Goal: Answer question/provide support

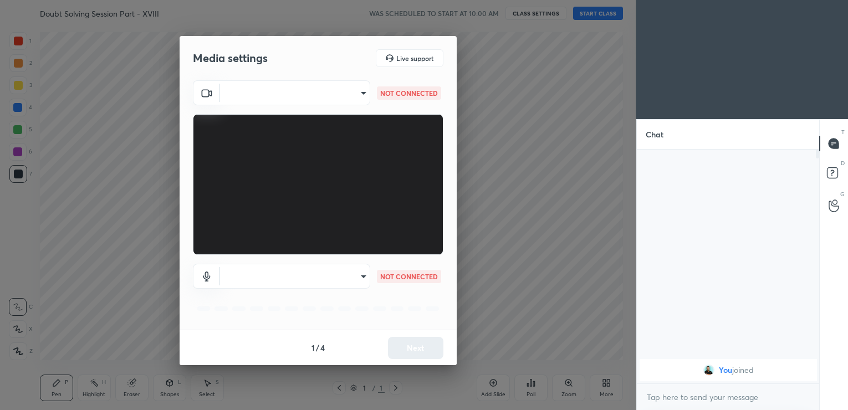
scroll to position [257, 180]
type input "28eacc090886260985cc040fd0661414f000497099629fa493a9e8d71378f770"
type input "default"
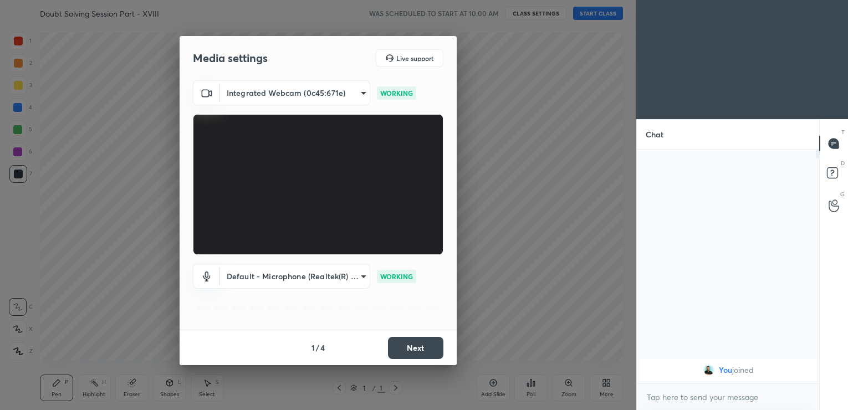
click at [421, 347] on button "Next" at bounding box center [415, 348] width 55 height 22
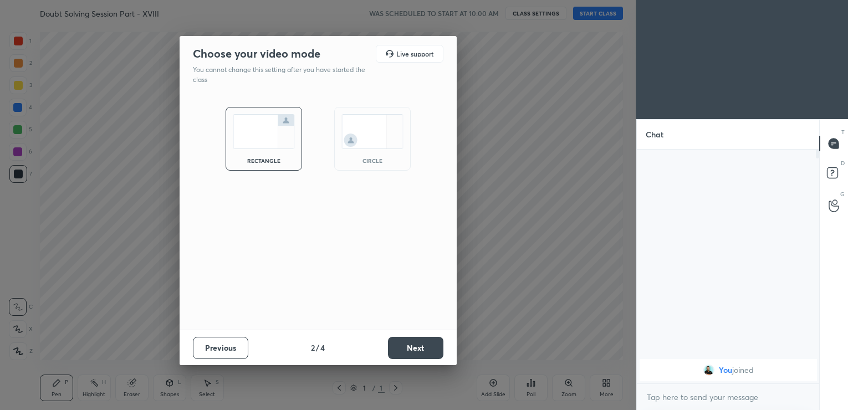
click at [421, 347] on button "Next" at bounding box center [415, 348] width 55 height 22
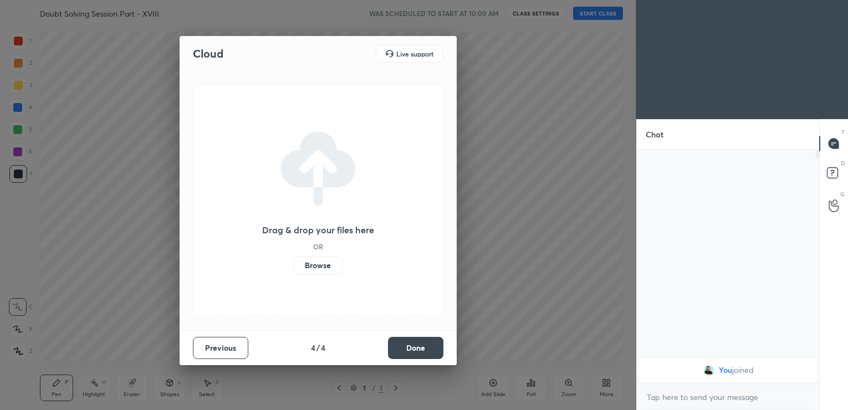
click at [421, 347] on button "Done" at bounding box center [415, 348] width 55 height 22
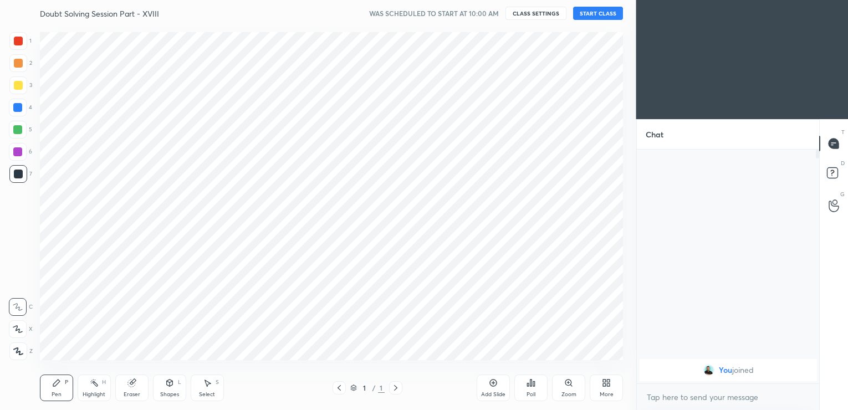
click at [421, 347] on div "Cloud Live support Drag & drop your files here OR Browse Previous 4 / 4 Done" at bounding box center [318, 205] width 637 height 410
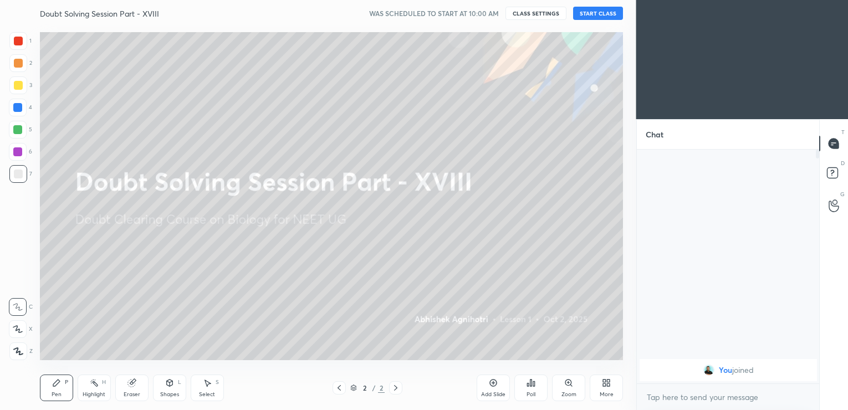
click at [595, 13] on button "START CLASS" at bounding box center [598, 13] width 50 height 13
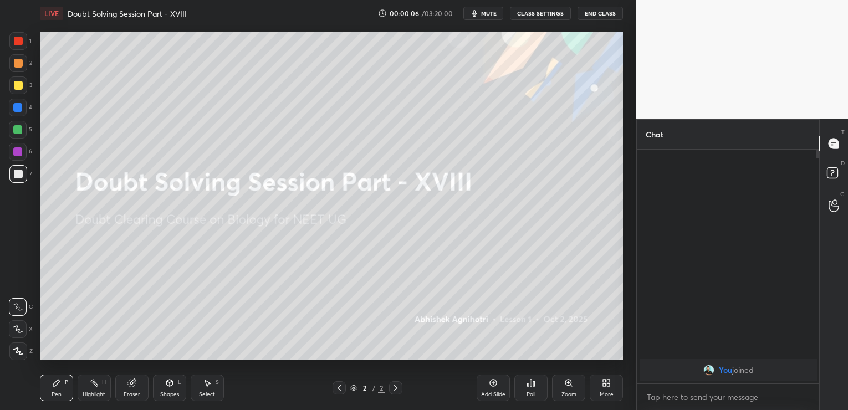
click at [483, 15] on span "mute" at bounding box center [489, 13] width 16 height 8
click at [487, 389] on div "Add Slide" at bounding box center [493, 388] width 33 height 27
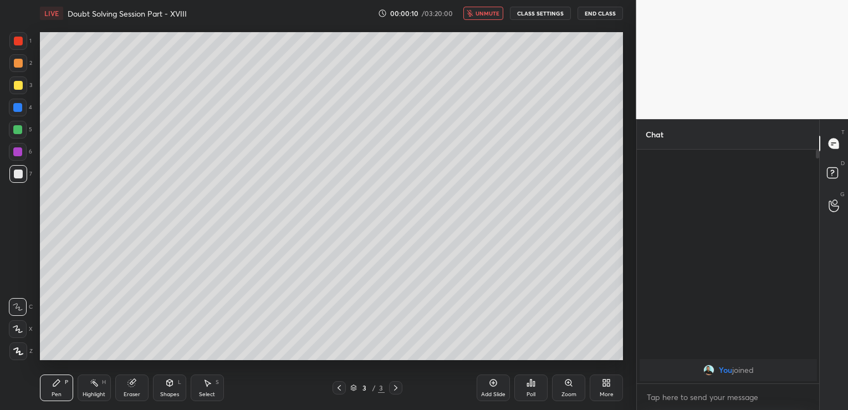
click at [601, 14] on button "End Class" at bounding box center [600, 13] width 45 height 13
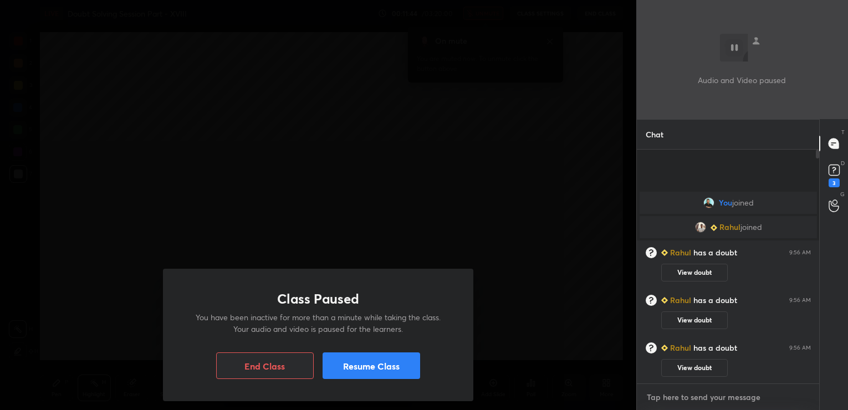
drag, startPoint x: 664, startPoint y: 399, endPoint x: 428, endPoint y: 373, distance: 237.0
click at [664, 399] on textarea at bounding box center [728, 398] width 165 height 18
click at [419, 369] on button "Resume Class" at bounding box center [372, 366] width 98 height 27
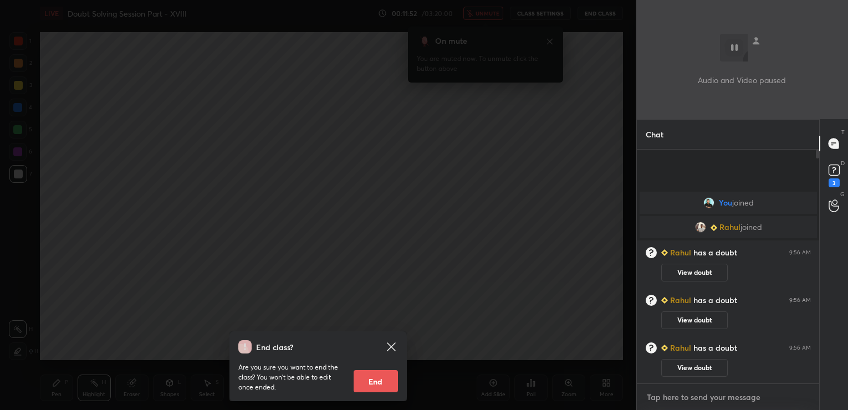
click at [689, 399] on textarea at bounding box center [728, 398] width 165 height 18
type textarea "hi"
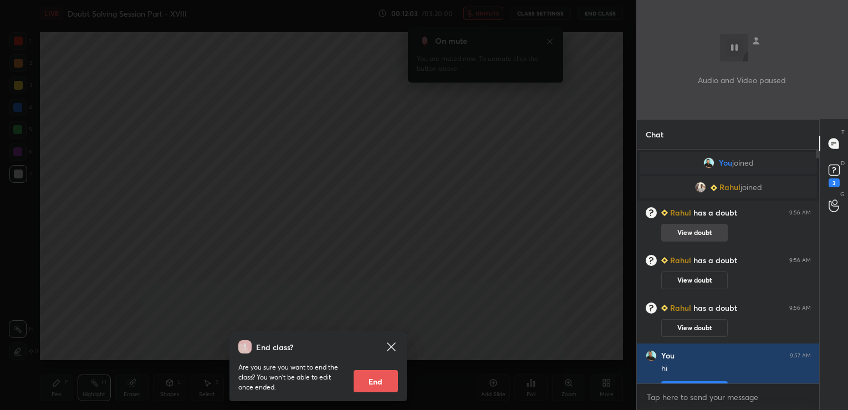
click at [701, 232] on button "View doubt" at bounding box center [694, 233] width 67 height 18
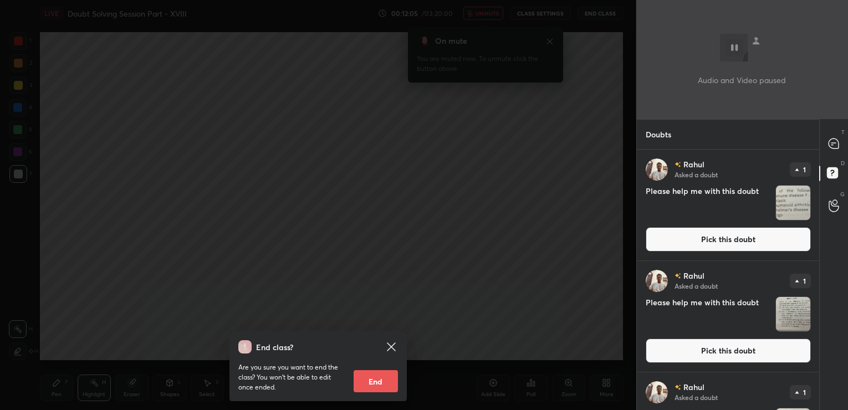
click at [701, 232] on button "Pick this doubt" at bounding box center [728, 239] width 165 height 24
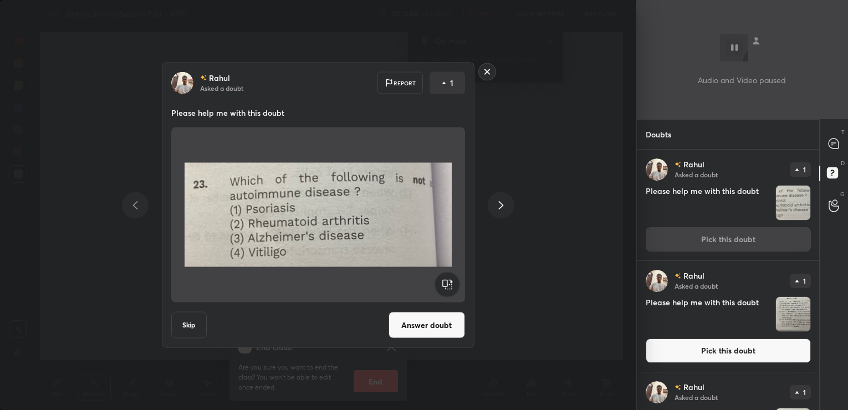
click at [406, 328] on button "Answer doubt" at bounding box center [427, 325] width 77 height 27
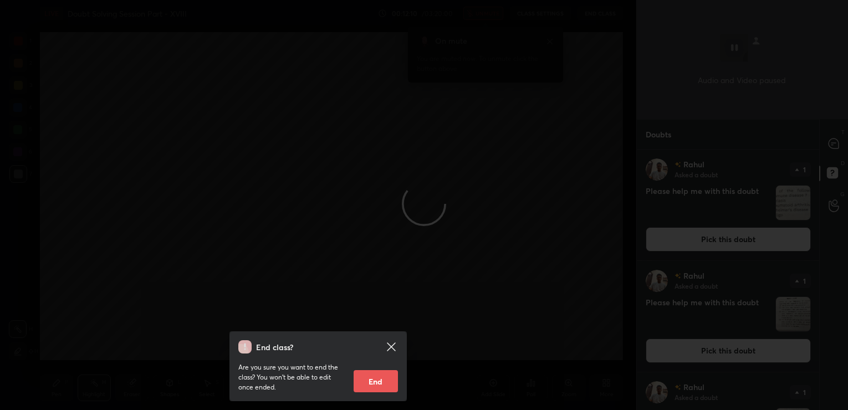
click at [385, 345] on icon at bounding box center [391, 346] width 13 height 13
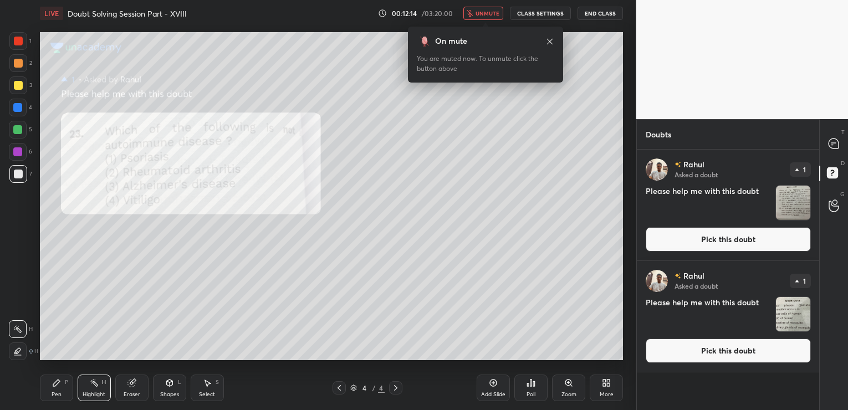
click at [14, 39] on div at bounding box center [18, 41] width 9 height 9
click at [52, 384] on icon at bounding box center [56, 383] width 9 height 9
click at [683, 239] on button "Pick this doubt" at bounding box center [728, 239] width 165 height 24
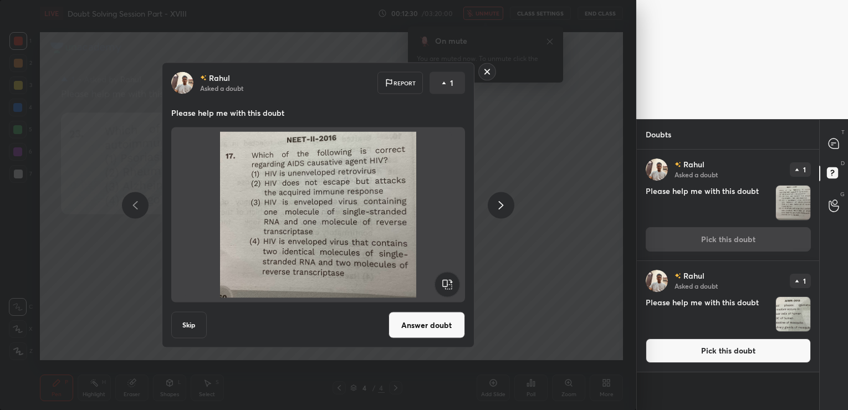
click at [453, 324] on button "Answer doubt" at bounding box center [427, 325] width 77 height 27
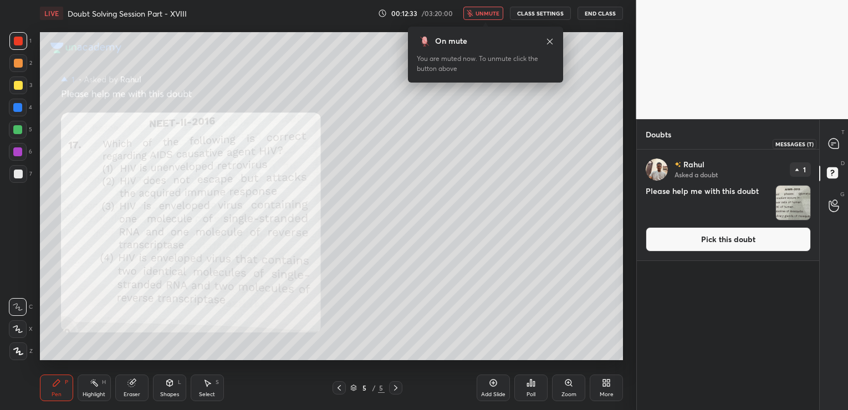
click at [834, 146] on icon at bounding box center [834, 144] width 10 height 10
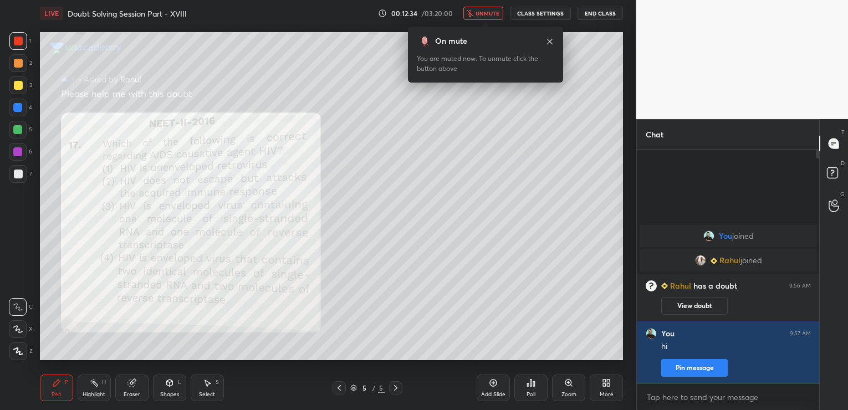
scroll to position [231, 180]
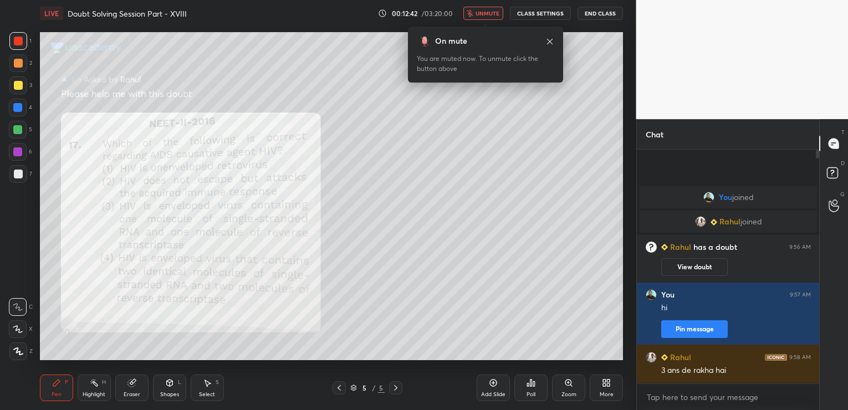
click at [335, 390] on icon at bounding box center [339, 388] width 9 height 9
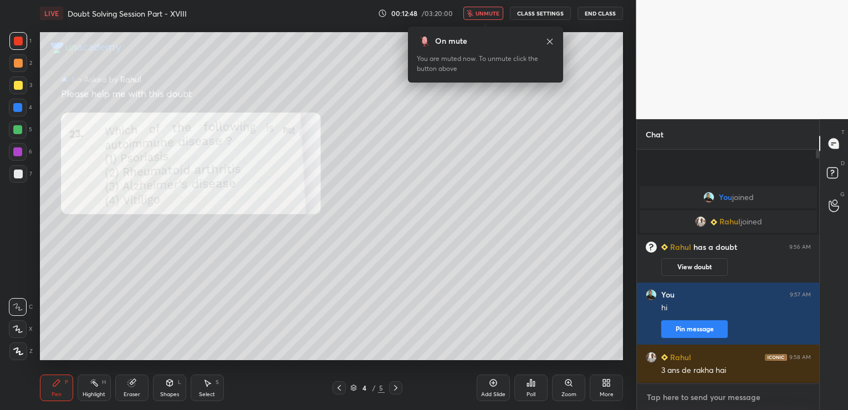
click at [668, 400] on textarea at bounding box center [728, 398] width 165 height 18
type textarea "3 and 4"
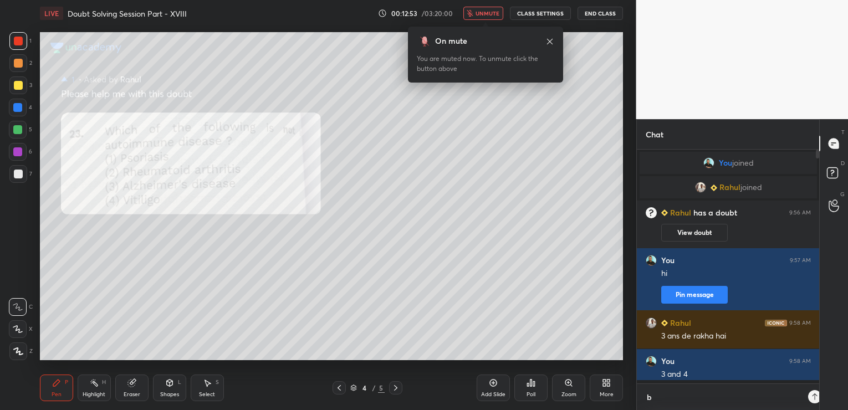
scroll to position [4, 4]
type textarea "both are not auto immune"
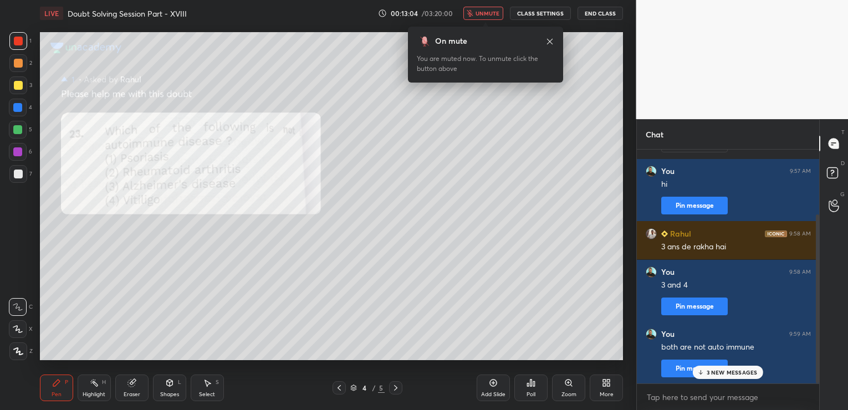
drag, startPoint x: 818, startPoint y: 324, endPoint x: 817, endPoint y: 387, distance: 62.7
click at [817, 387] on div "[PERSON_NAME] joined [PERSON_NAME] has a doubt 9:56 AM View doubt You 9:57 AM h…" at bounding box center [728, 280] width 183 height 261
click at [400, 388] on icon at bounding box center [395, 388] width 9 height 9
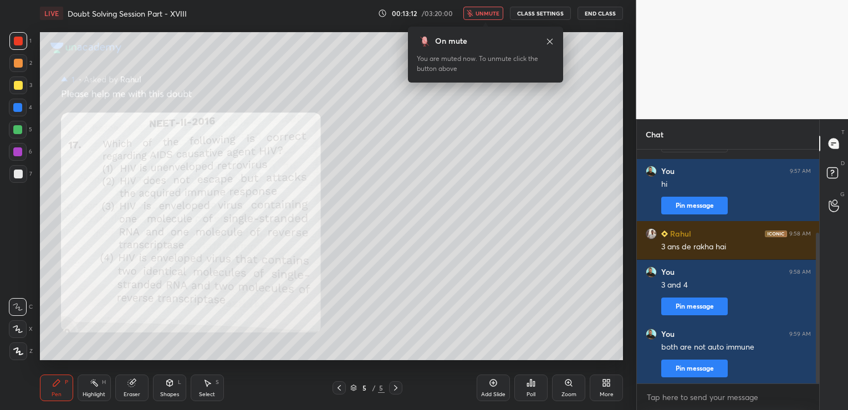
scroll to position [129, 0]
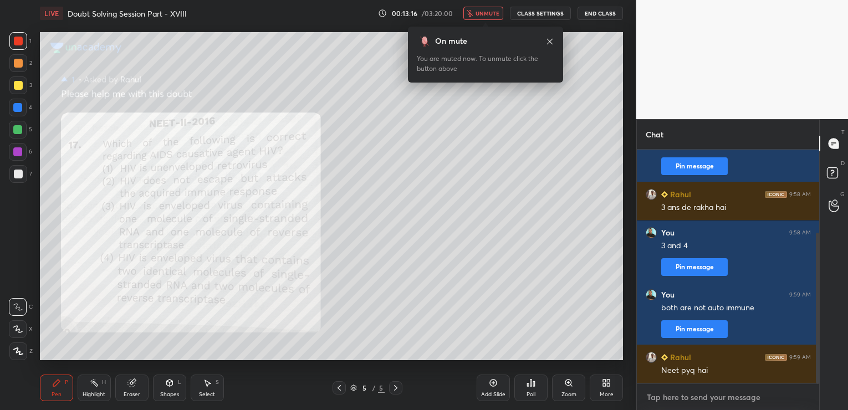
click at [658, 401] on textarea at bounding box center [728, 398] width 165 height 18
type textarea "a"
click at [663, 399] on textarea at bounding box center [728, 398] width 165 height 18
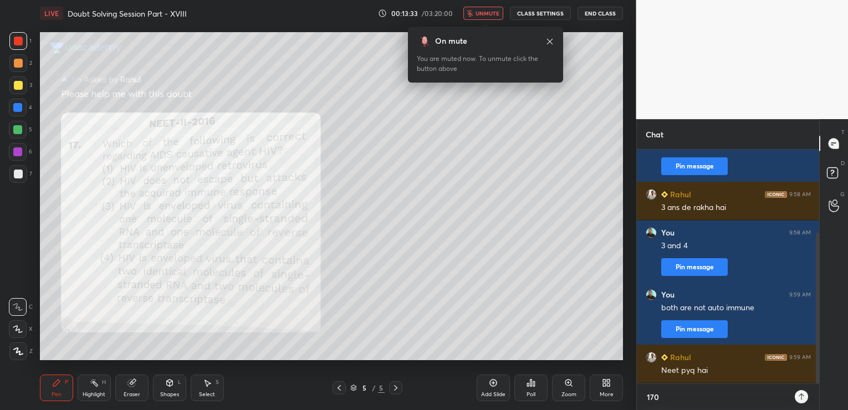
type textarea "170 c"
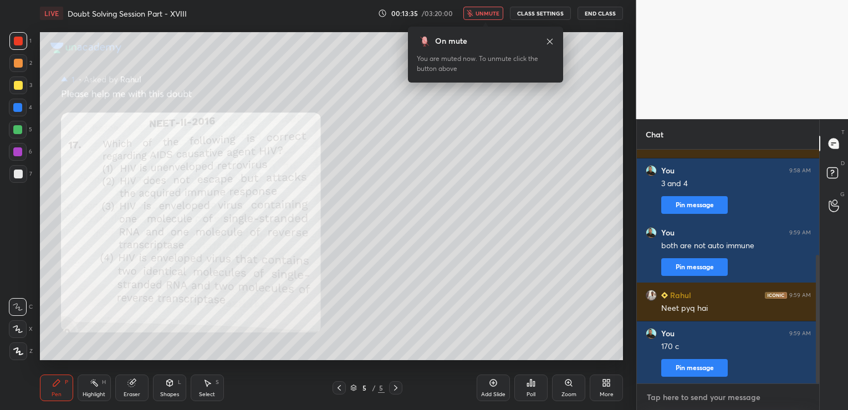
click at [666, 392] on textarea at bounding box center [728, 398] width 165 height 18
type textarea "17 c"
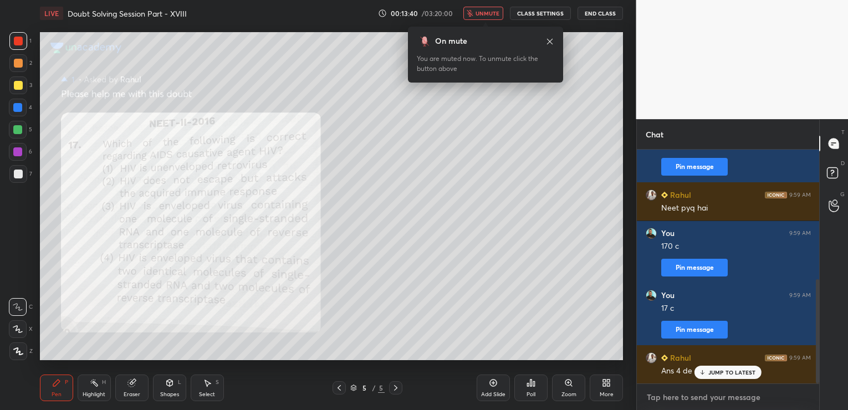
click at [682, 403] on textarea at bounding box center [728, 398] width 165 height 18
type textarea "k"
type textarea "ncert wins always"
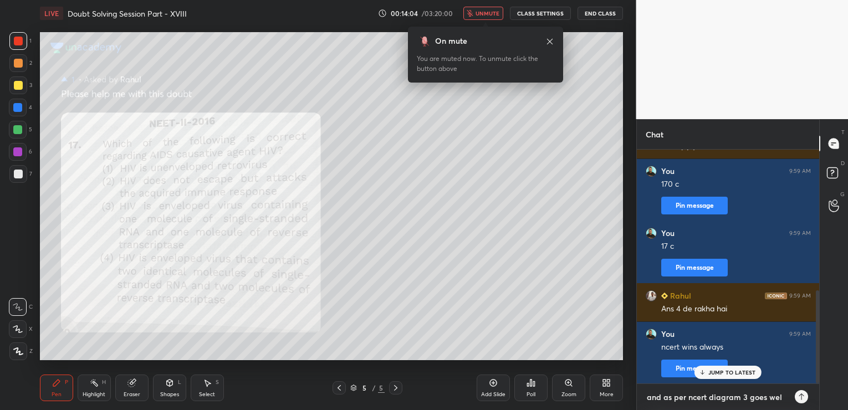
type textarea "and as per ncert diagram 3 goes well"
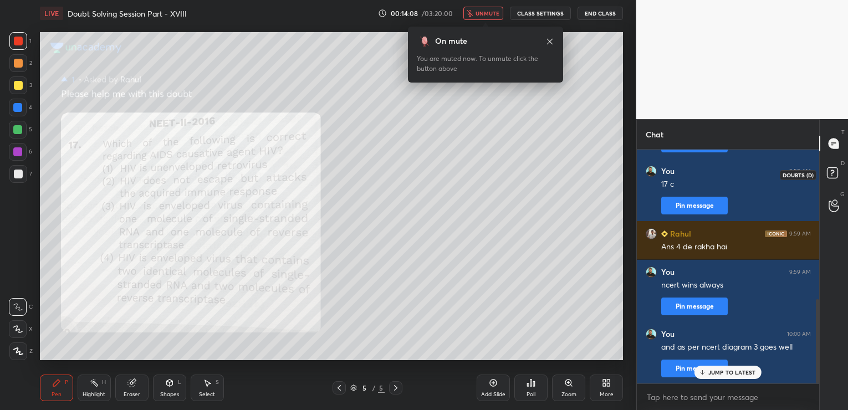
click at [837, 171] on rect at bounding box center [832, 173] width 11 height 11
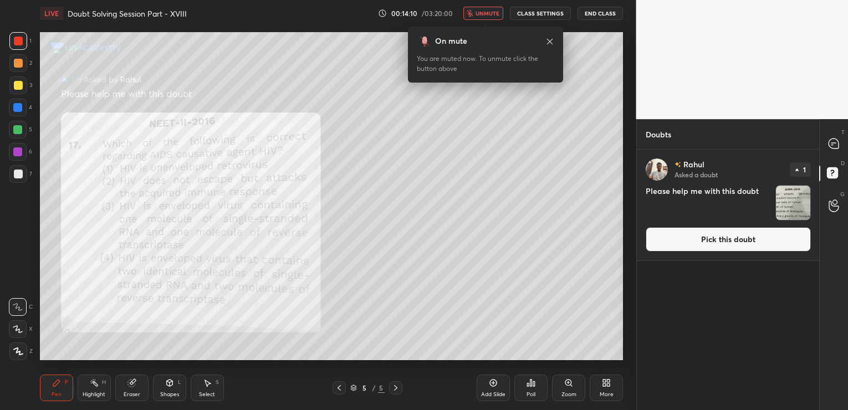
click at [671, 231] on button "Pick this doubt" at bounding box center [728, 239] width 165 height 24
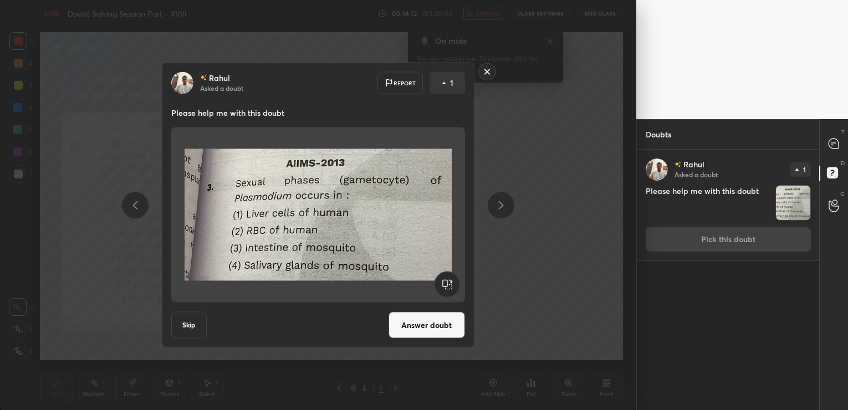
click at [423, 323] on button "Answer doubt" at bounding box center [427, 325] width 77 height 27
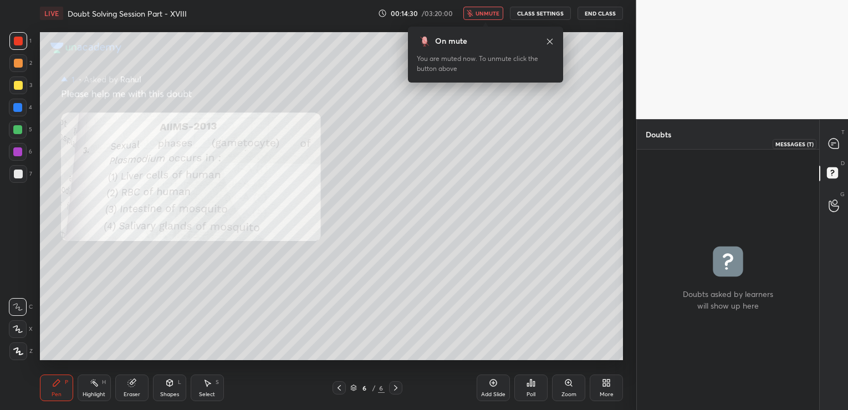
click at [827, 143] on div at bounding box center [834, 144] width 22 height 20
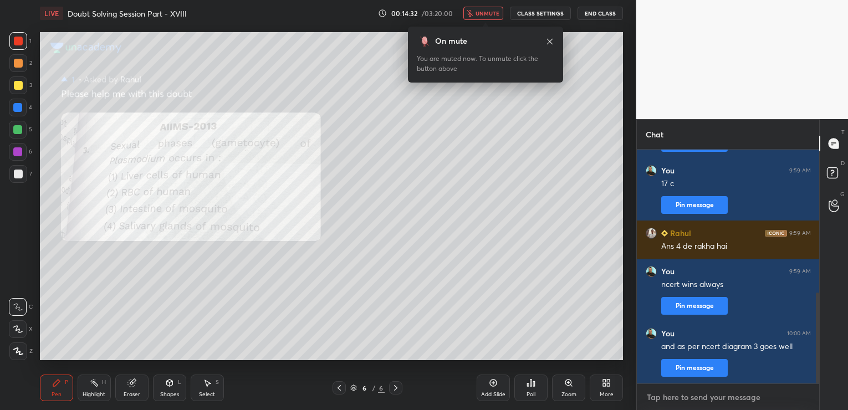
click at [690, 394] on textarea at bounding box center [728, 398] width 165 height 18
type textarea "3 c as per life cycle drawing in [GEOGRAPHIC_DATA]"
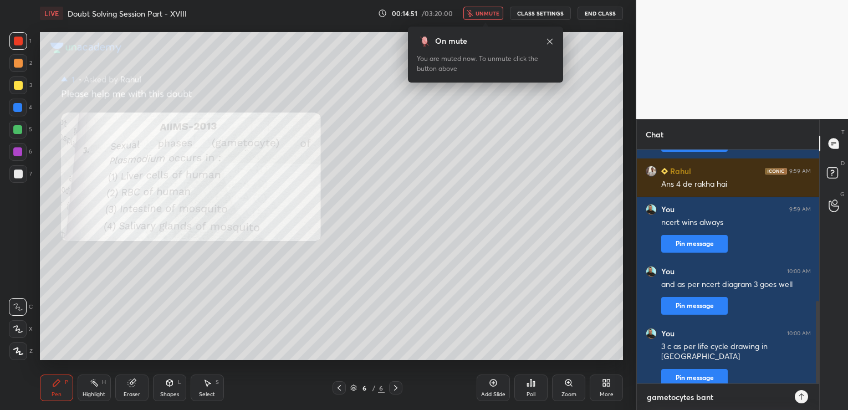
type textarea "gametocytes bante"
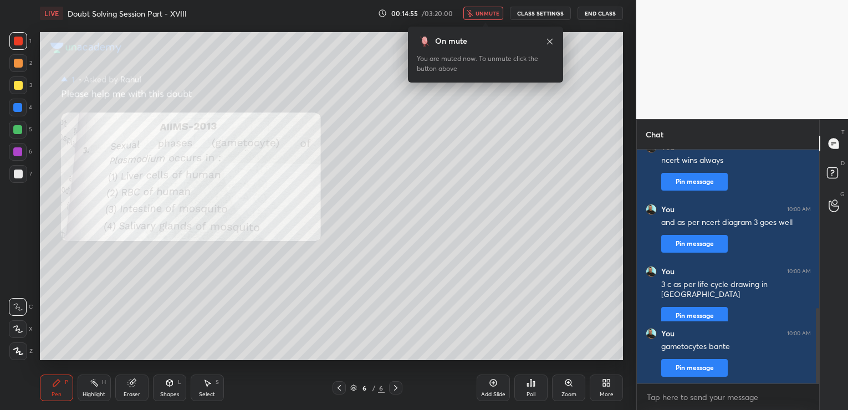
click at [491, 383] on icon at bounding box center [493, 383] width 9 height 9
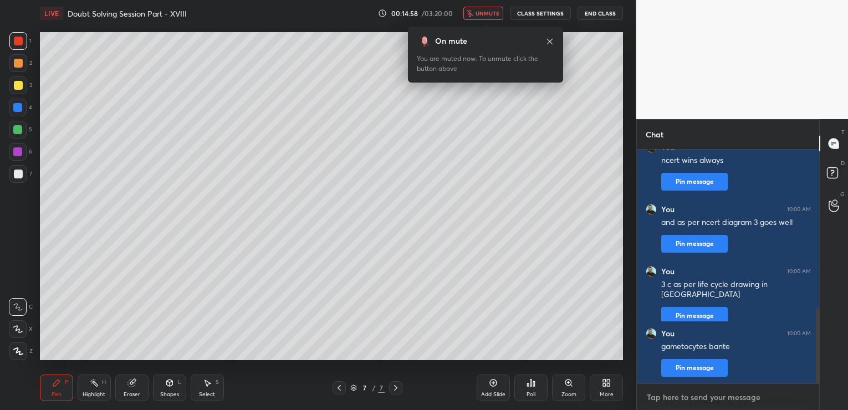
click at [684, 396] on textarea at bounding box center [728, 398] width 165 height 18
type textarea "stick to the ncert"
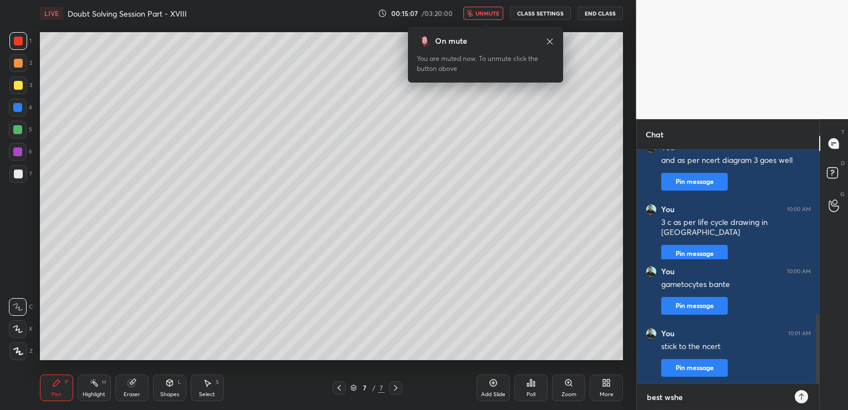
type textarea "best wshes"
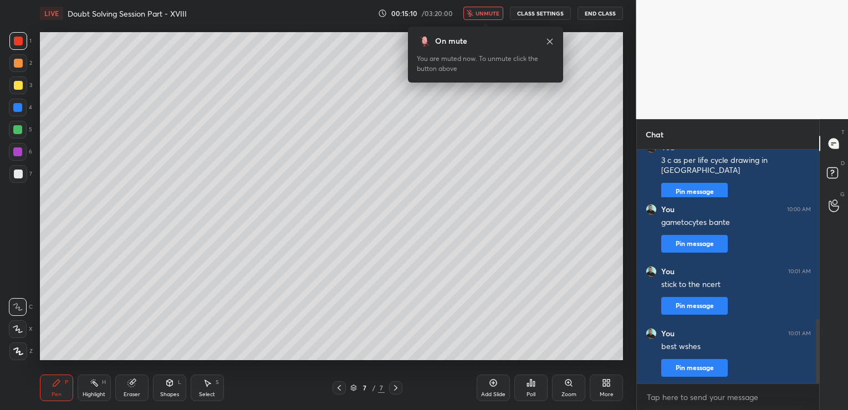
click at [599, 8] on button "End Class" at bounding box center [600, 13] width 45 height 13
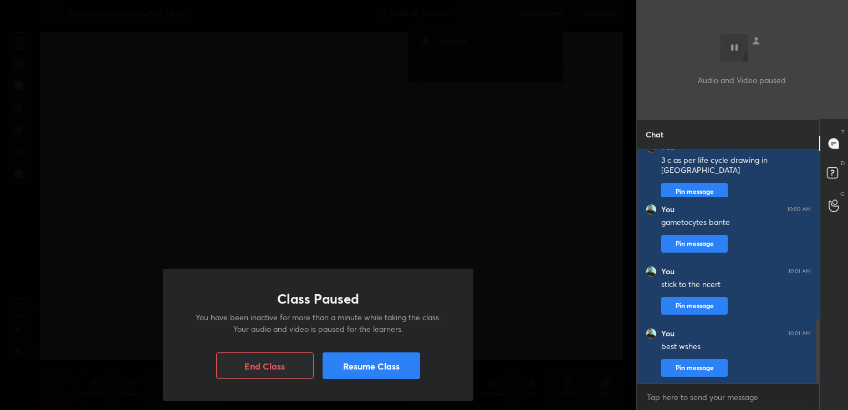
click at [414, 373] on button "Resume Class" at bounding box center [372, 366] width 98 height 27
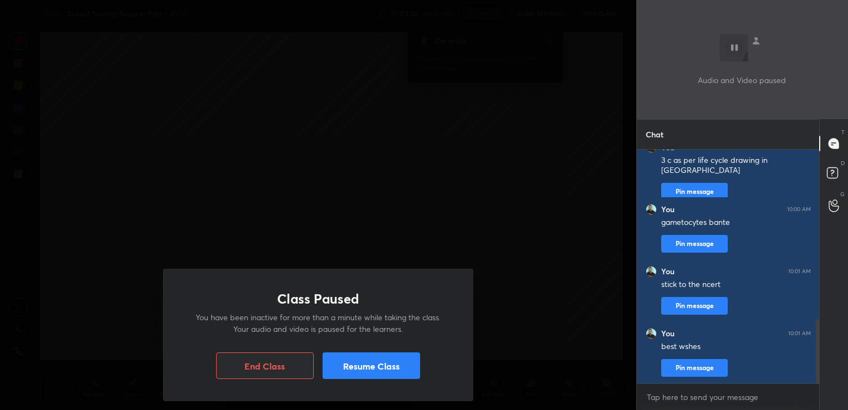
click at [418, 364] on button "Resume Class" at bounding box center [372, 366] width 98 height 27
